Goal: Information Seeking & Learning: Learn about a topic

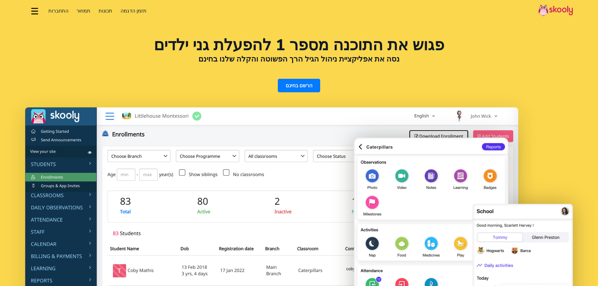
select select "iw"
select select "33"
select select "[GEOGRAPHIC_DATA]"
select select "Europe/Paris"
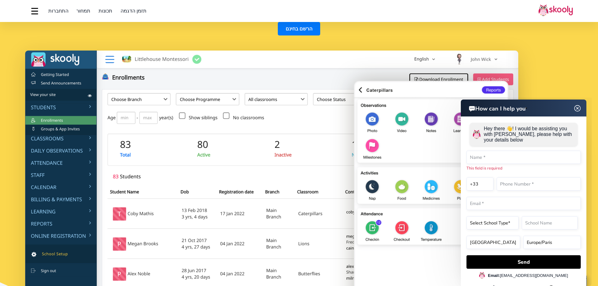
scroll to position [63, 0]
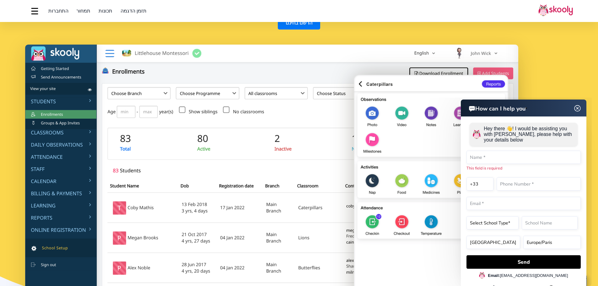
click at [81, 9] on span "תמחור" at bounding box center [83, 11] width 14 height 7
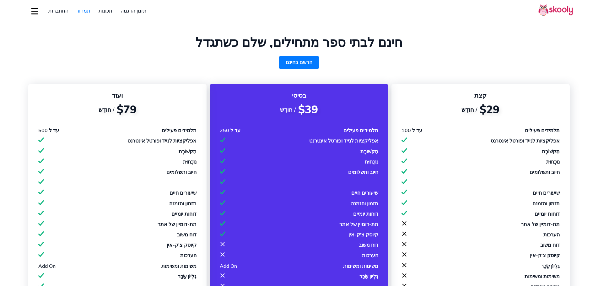
select select "iw"
select select "33"
select select "[GEOGRAPHIC_DATA]"
select select "Europe/Paris"
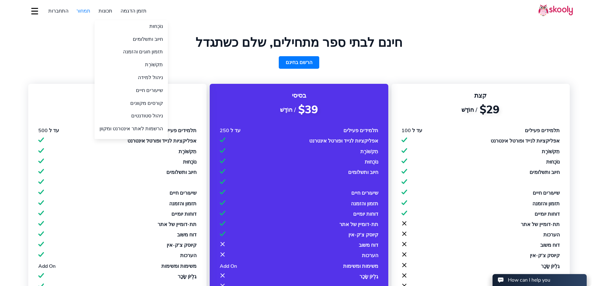
click at [101, 9] on link "תכונות" at bounding box center [106, 11] width 22 height 10
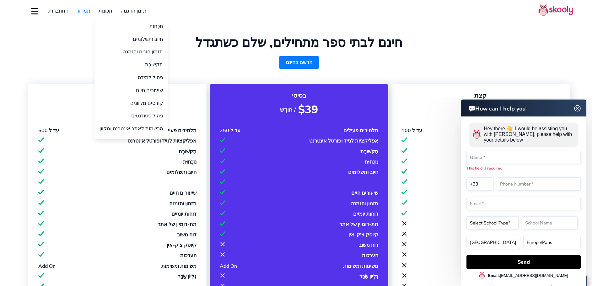
click at [101, 9] on link "תכונות" at bounding box center [106, 11] width 22 height 10
click at [103, 9] on link "תכונות" at bounding box center [106, 11] width 22 height 10
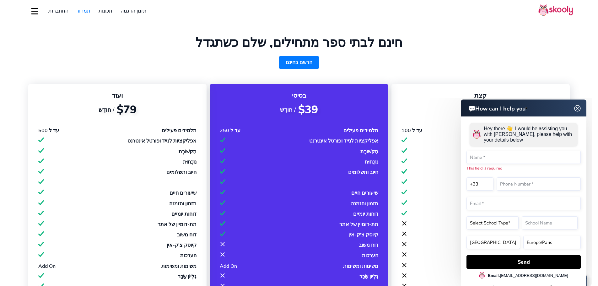
click at [36, 11] on button "dropdown menu" at bounding box center [34, 11] width 9 height 14
click at [558, 7] on img at bounding box center [556, 10] width 35 height 12
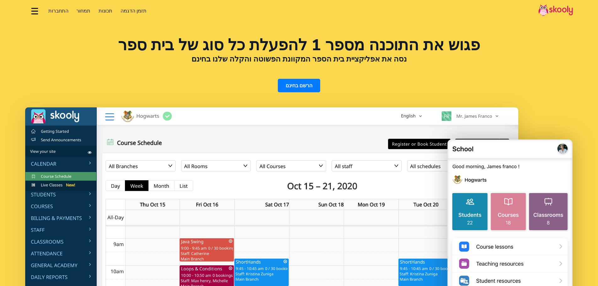
select select "iw"
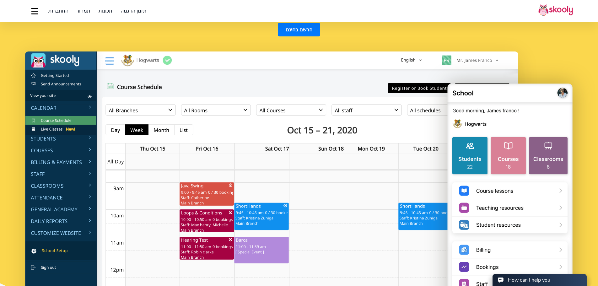
scroll to position [63, 0]
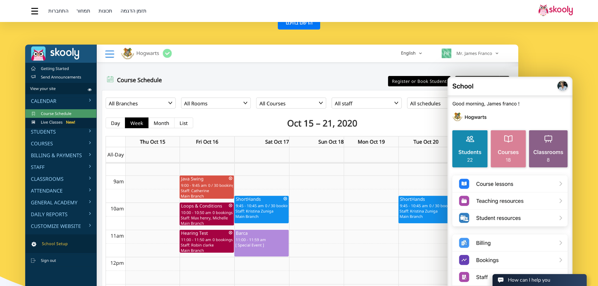
select select "33"
select select "[GEOGRAPHIC_DATA]"
select select "Europe/Paris"
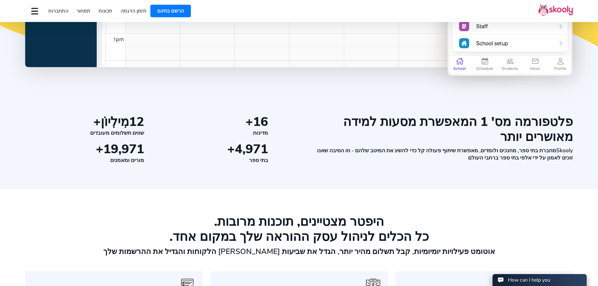
scroll to position [314, 0]
drag, startPoint x: 535, startPoint y: 150, endPoint x: 520, endPoint y: 153, distance: 14.4
click at [523, 152] on div "Skooly מחברת בתי ספר, מחנכים ולומדים, מאפשרת שיתוף פעולה קל כדי להשיג את המיטב …" at bounding box center [443, 154] width 260 height 14
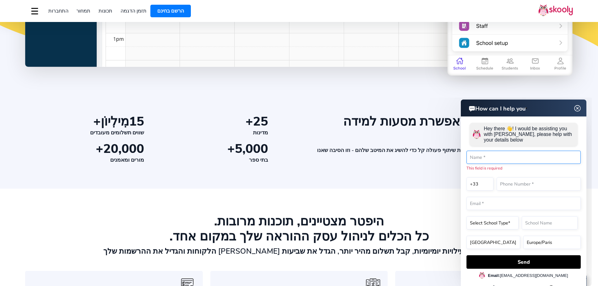
drag, startPoint x: 507, startPoint y: 158, endPoint x: 500, endPoint y: 157, distance: 6.9
click at [507, 158] on input "text" at bounding box center [524, 157] width 114 height 13
click at [578, 107] on img at bounding box center [578, 109] width 12 height 8
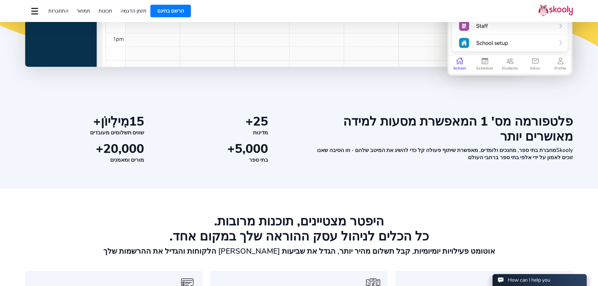
click at [448, 169] on section "פלטפורמה מס' 1 המאפשרת מסעות למידה מאושרים יותר Skooly מחברת בתי ספר, מחנכים ול…" at bounding box center [299, 149] width 598 height 80
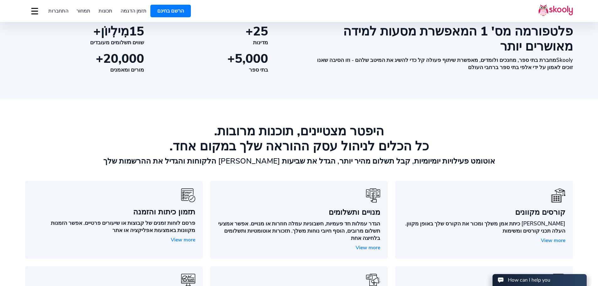
scroll to position [440, 0]
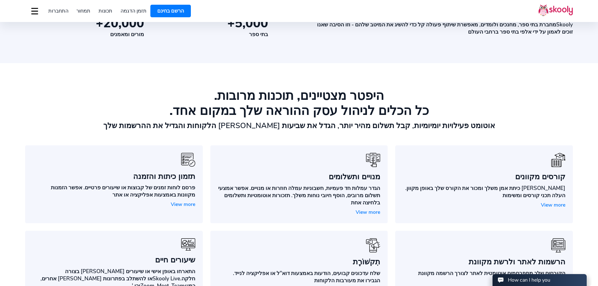
click at [369, 211] on span "View more" at bounding box center [368, 212] width 25 height 7
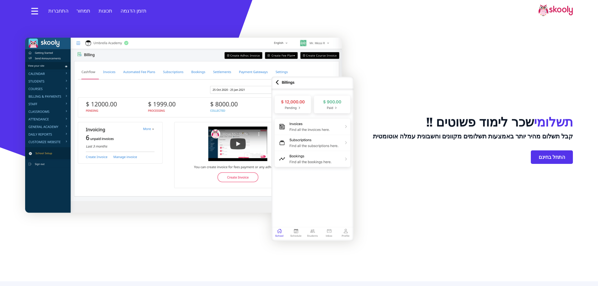
select select "iw"
select select "33"
select select "[GEOGRAPHIC_DATA]"
select select "Europe/Paris"
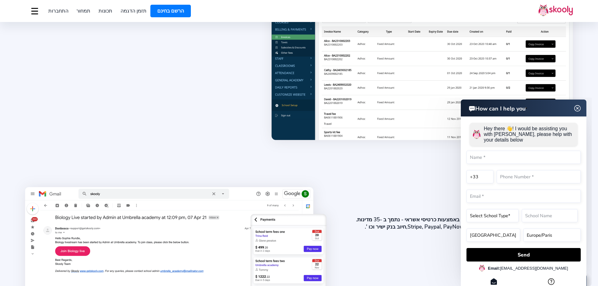
scroll to position [377, 0]
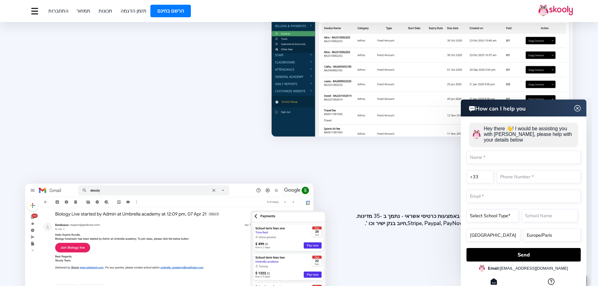
click at [578, 106] on img at bounding box center [578, 109] width 12 height 8
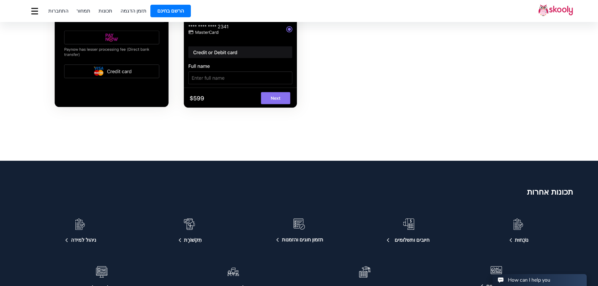
scroll to position [1225, 0]
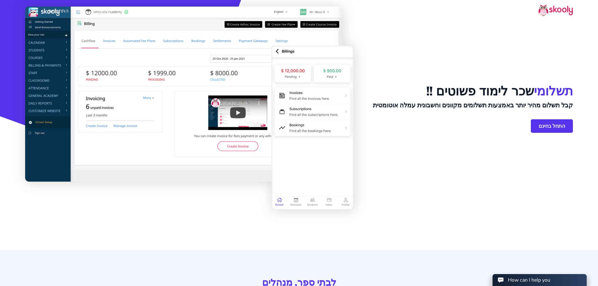
scroll to position [0, 0]
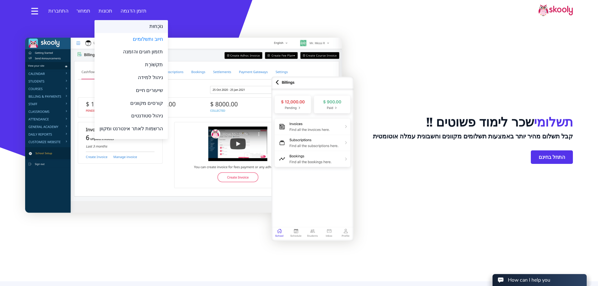
click at [150, 25] on link "נוֹכְחוּת" at bounding box center [132, 26] width 74 height 13
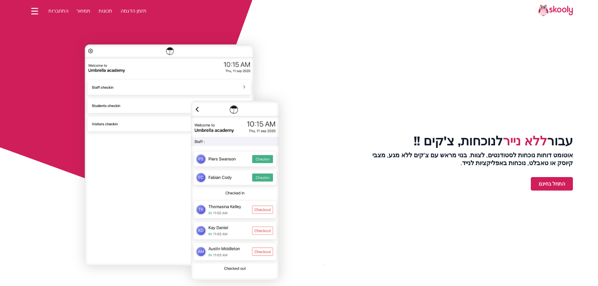
select select "iw"
select select "33"
select select "[GEOGRAPHIC_DATA]"
select select "Europe/Paris"
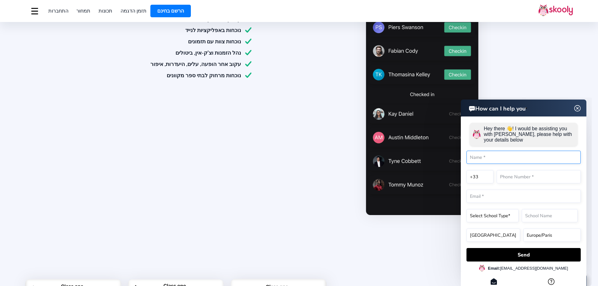
scroll to position [408, 0]
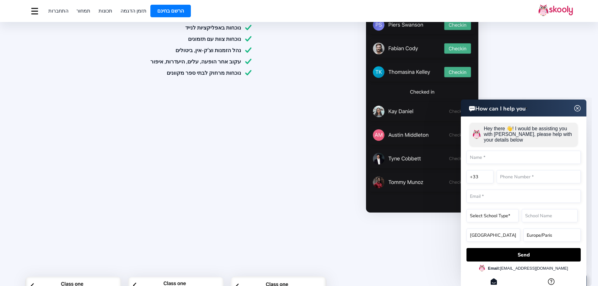
click at [578, 107] on img at bounding box center [578, 109] width 12 height 8
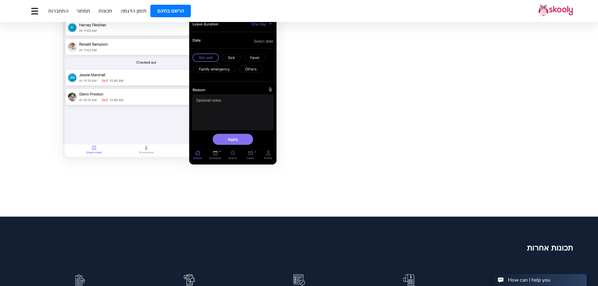
scroll to position [1288, 0]
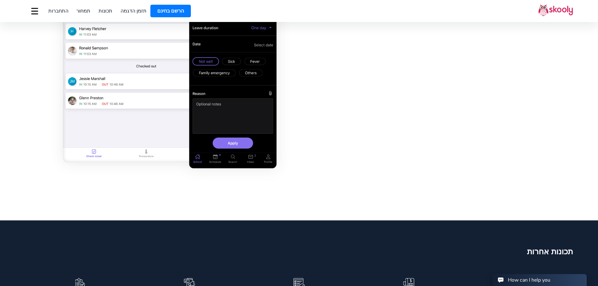
drag, startPoint x: 349, startPoint y: 98, endPoint x: 342, endPoint y: 94, distance: 7.9
click at [349, 98] on div "נוכחות היא בריזה אין בעיה עם צ'ק-אין עצמי החל עלים, בטל שיעורים באופן מיידי מהא…" at bounding box center [450, 55] width 247 height 231
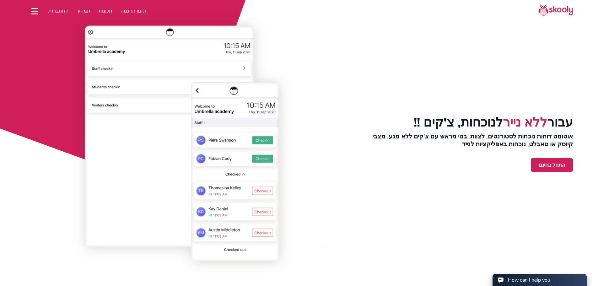
scroll to position [0, 0]
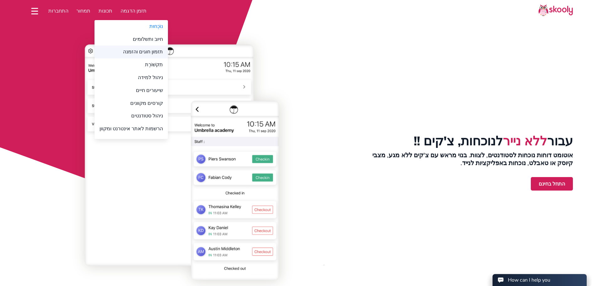
click at [146, 49] on link "תזמון חוגים והזמנה" at bounding box center [132, 52] width 74 height 13
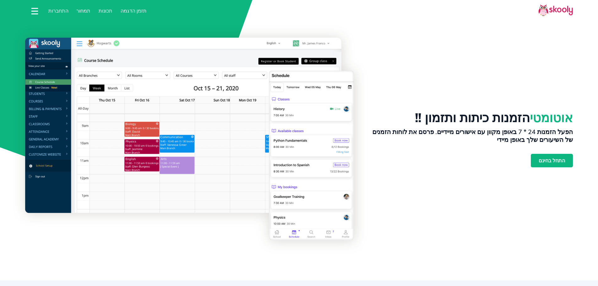
select select "iw"
select select "33"
select select "[GEOGRAPHIC_DATA]"
select select "Europe/Paris"
drag, startPoint x: 487, startPoint y: 132, endPoint x: 460, endPoint y: 132, distance: 27.3
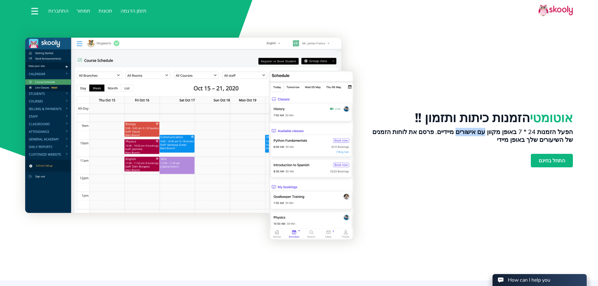
click at [460, 132] on h2 "הפעל הזמנות 24 * 7 באופן מקוון עם אישורים מיידיים. פרסם את לוחות הזמנים של השיע…" at bounding box center [468, 136] width 209 height 16
drag, startPoint x: 423, startPoint y: 133, endPoint x: 394, endPoint y: 133, distance: 29.8
click at [382, 133] on h2 "הפעל הזמנות 24 * 7 באופן מקוון עם אישורים מיידיים. פרסם את לוחות הזמנים של השיע…" at bounding box center [468, 136] width 209 height 16
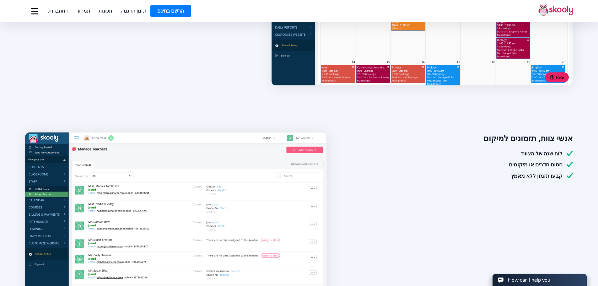
scroll to position [471, 0]
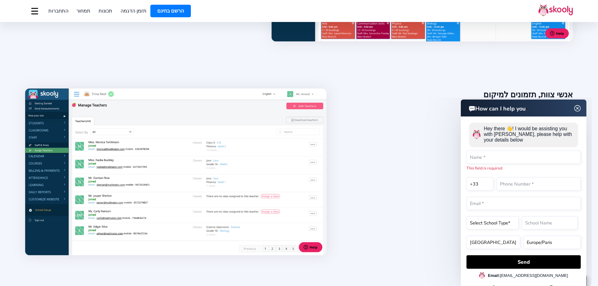
click at [580, 108] on img at bounding box center [578, 109] width 12 height 8
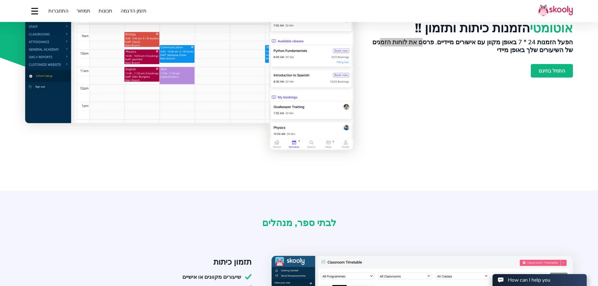
scroll to position [0, 0]
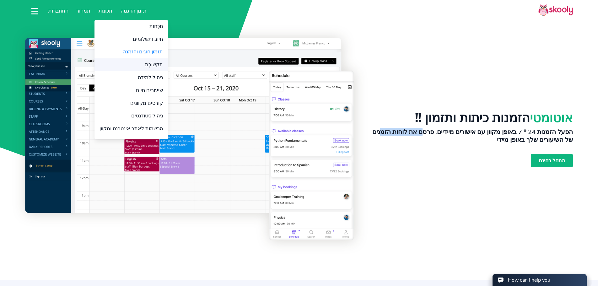
click at [145, 63] on link "תִקשׁוֹרֶת" at bounding box center [132, 64] width 74 height 13
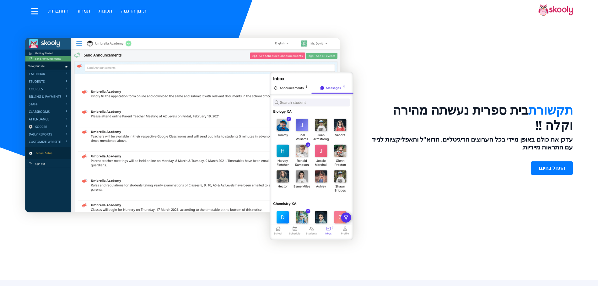
select select "iw"
select select "33"
select select "[GEOGRAPHIC_DATA]"
select select "Europe/Paris"
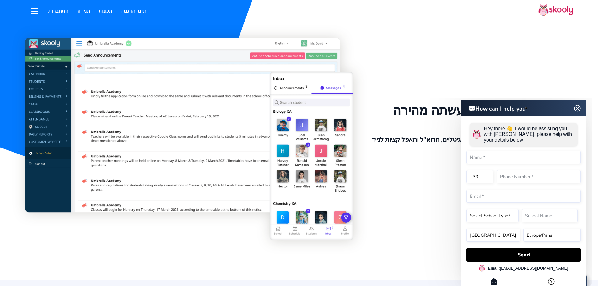
click at [579, 108] on img at bounding box center [578, 109] width 12 height 8
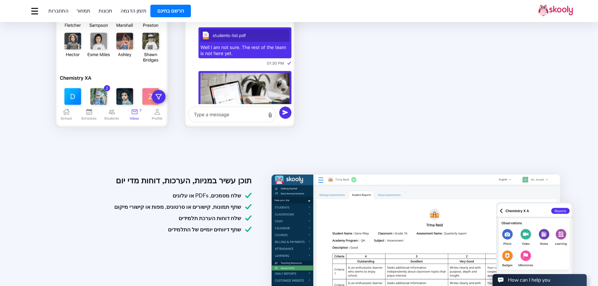
scroll to position [785, 0]
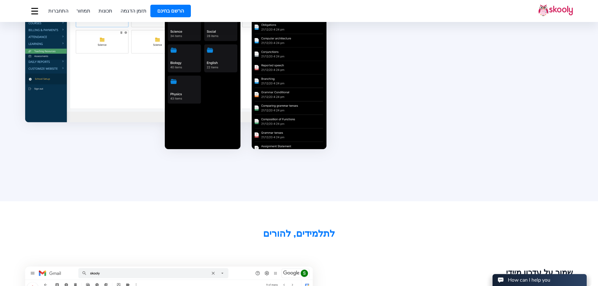
scroll to position [1225, 0]
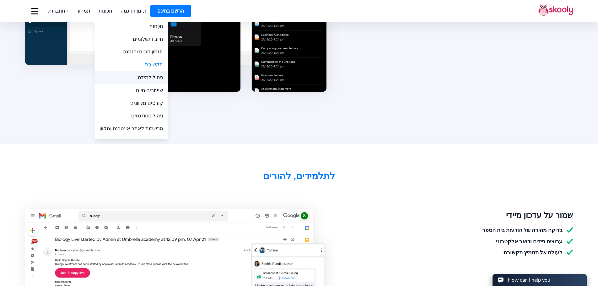
click at [139, 74] on link "ניהול למידה" at bounding box center [132, 77] width 74 height 13
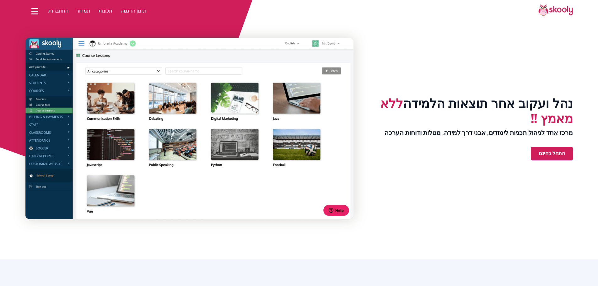
select select "iw"
select select "33"
select select "[GEOGRAPHIC_DATA]"
select select "Europe/Paris"
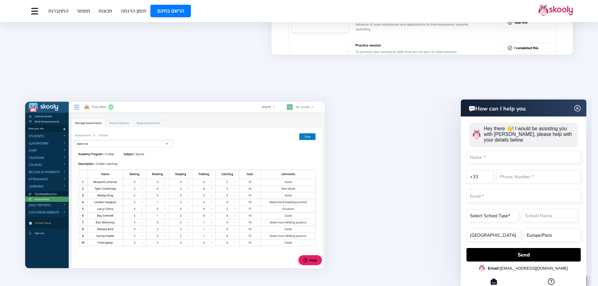
scroll to position [440, 0]
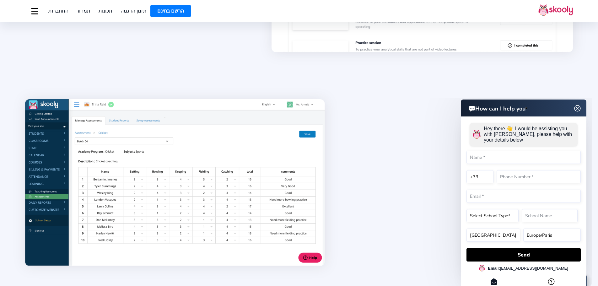
click at [579, 107] on img at bounding box center [578, 109] width 12 height 8
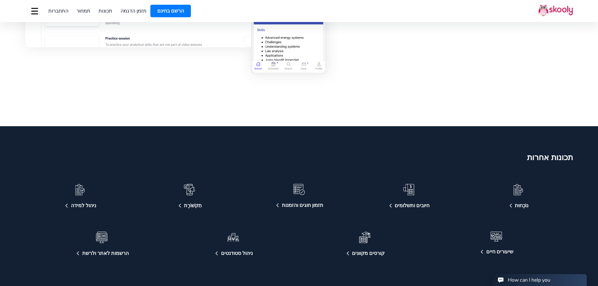
scroll to position [974, 0]
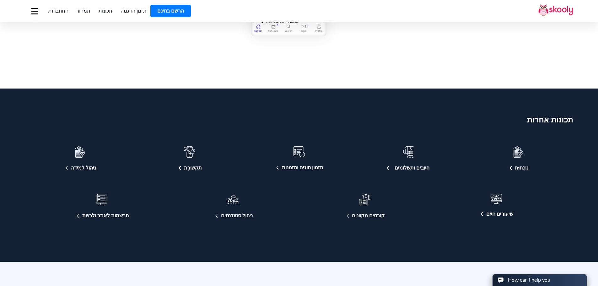
click at [411, 166] on div "חיובים ותשלומים" at bounding box center [412, 168] width 35 height 7
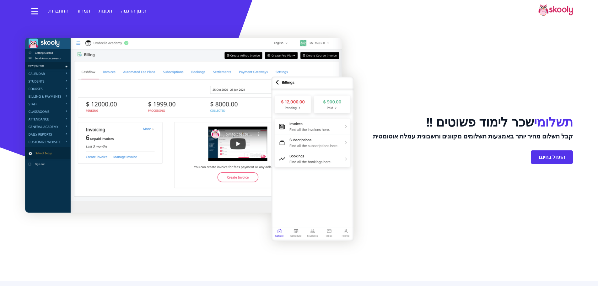
select select "iw"
select select "33"
select select "[GEOGRAPHIC_DATA]"
select select "Europe/Paris"
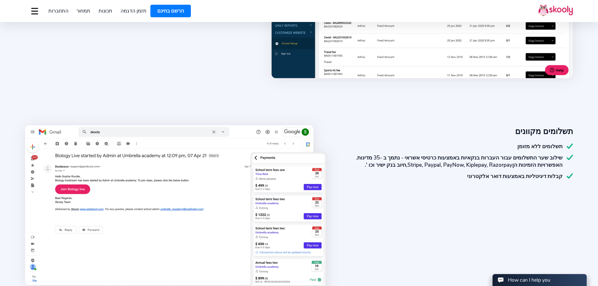
scroll to position [471, 0]
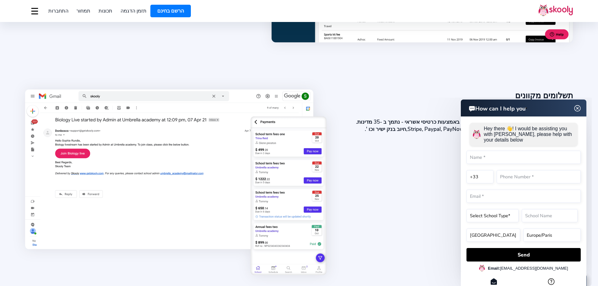
click at [579, 108] on img at bounding box center [578, 109] width 12 height 8
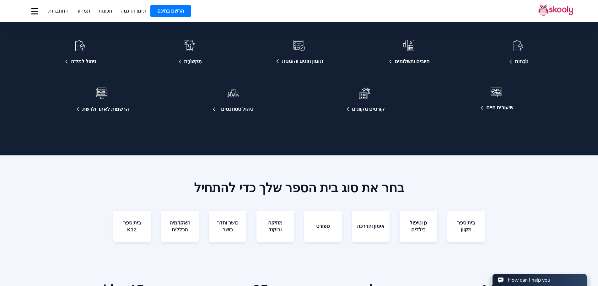
scroll to position [1351, 0]
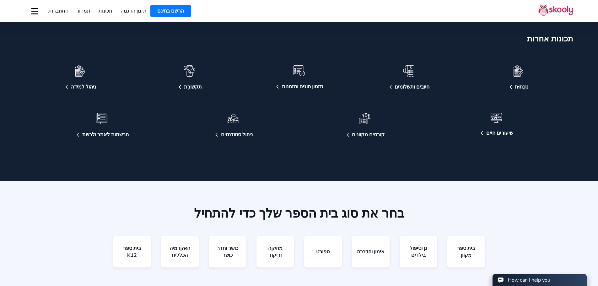
click at [84, 8] on span "תמחור" at bounding box center [83, 11] width 14 height 7
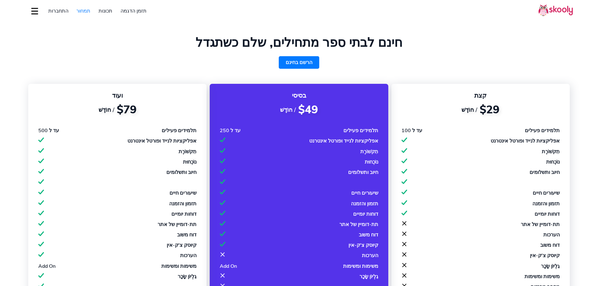
select select "iw"
select select "33"
select select "[GEOGRAPHIC_DATA]"
select select "Europe/Paris"
select select "iw"
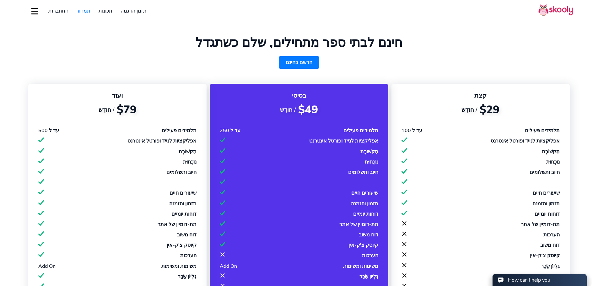
select select "33"
select select "[GEOGRAPHIC_DATA]"
select select "Europe/Paris"
